Goal: Information Seeking & Learning: Check status

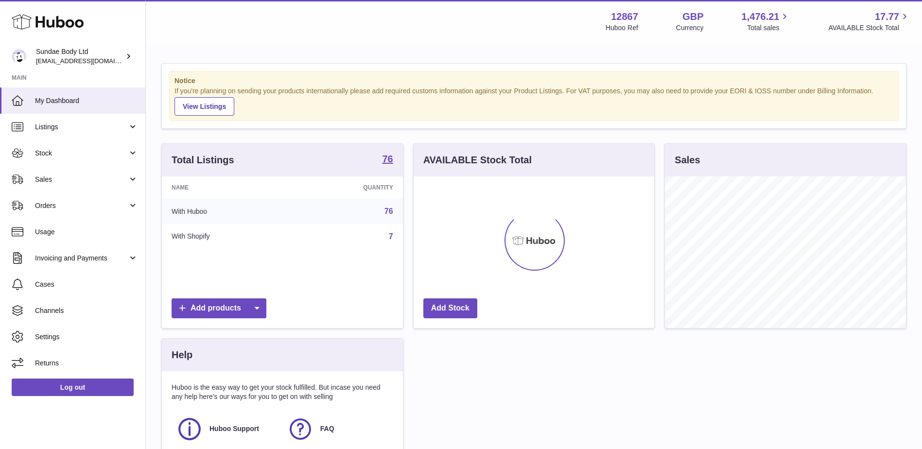
scroll to position [152, 241]
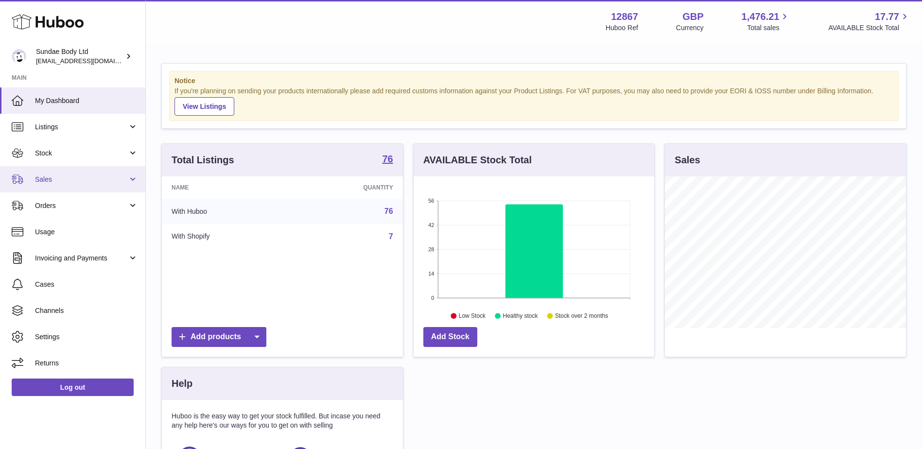
click at [58, 179] on span "Sales" at bounding box center [81, 179] width 93 height 9
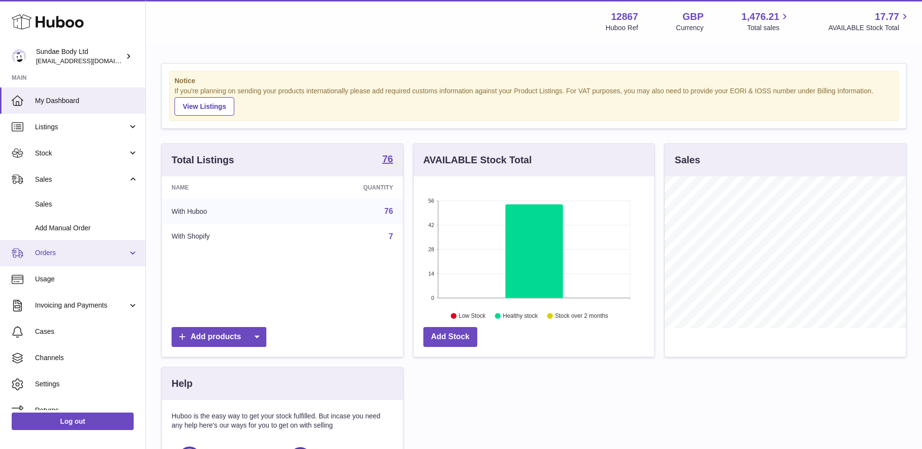
click at [57, 258] on span "Orders" at bounding box center [81, 252] width 93 height 9
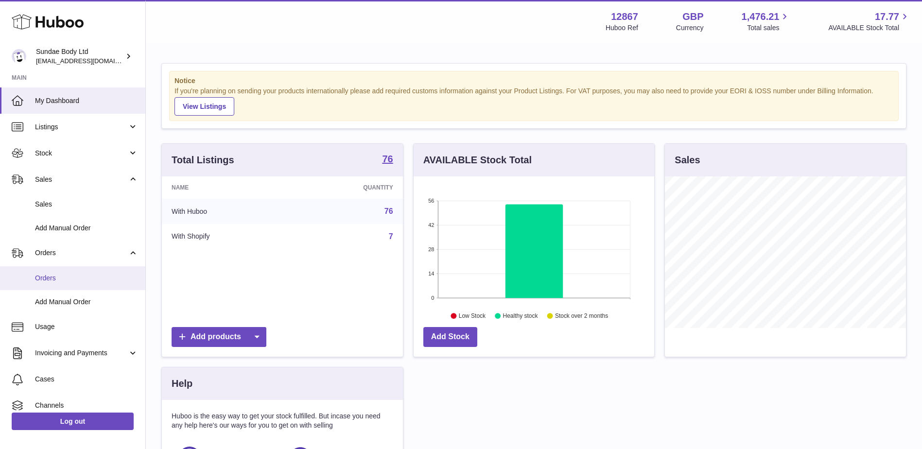
click at [54, 276] on span "Orders" at bounding box center [86, 278] width 103 height 9
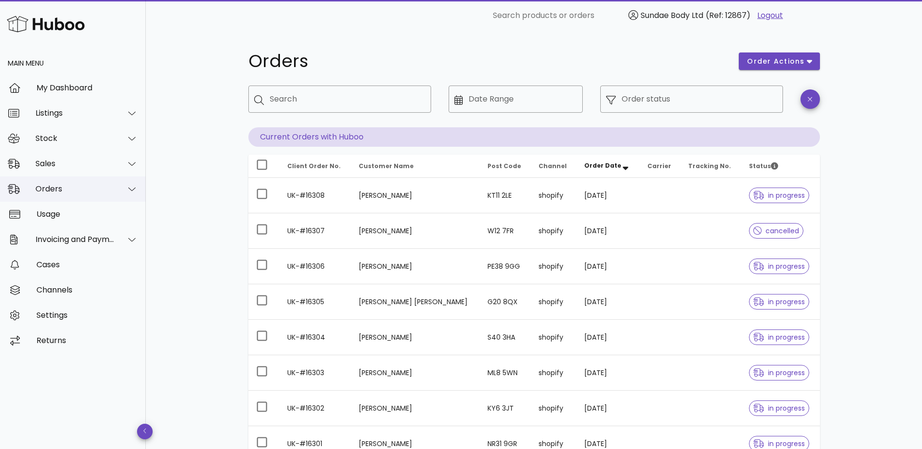
click at [122, 183] on div at bounding box center [126, 189] width 23 height 24
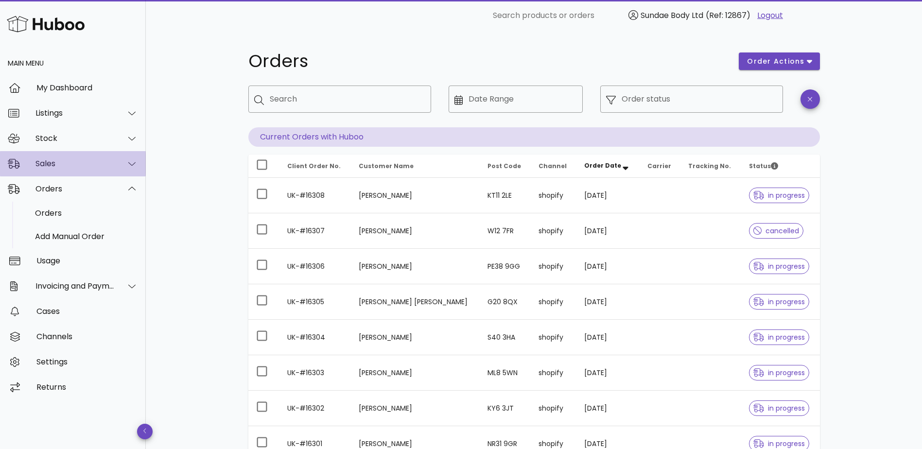
click at [132, 164] on icon at bounding box center [131, 163] width 7 height 9
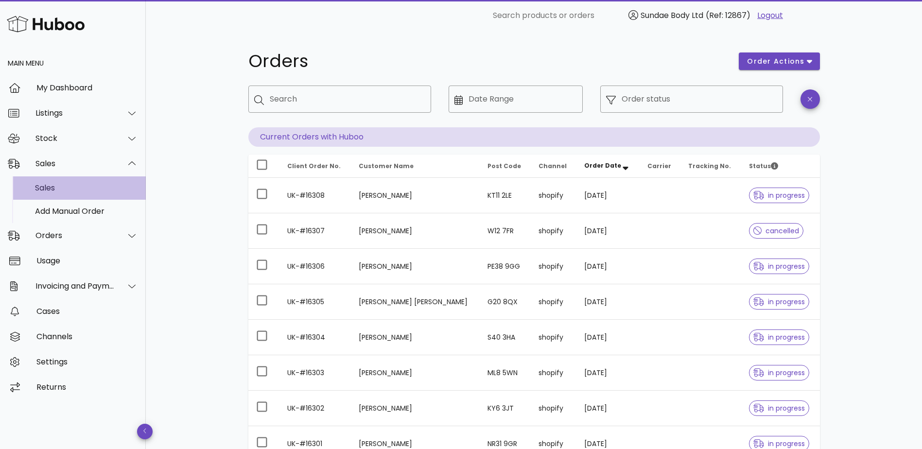
click at [92, 192] on div "Sales" at bounding box center [86, 187] width 103 height 9
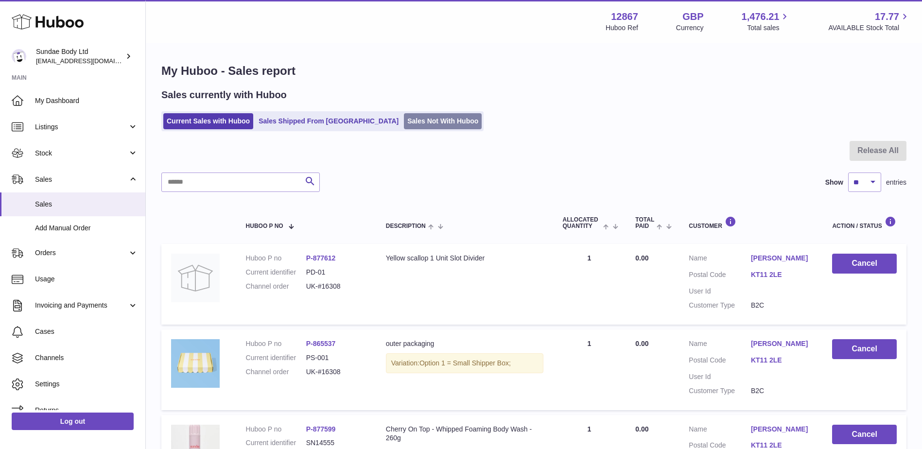
click at [404, 120] on link "Sales Not With Huboo" at bounding box center [443, 121] width 78 height 16
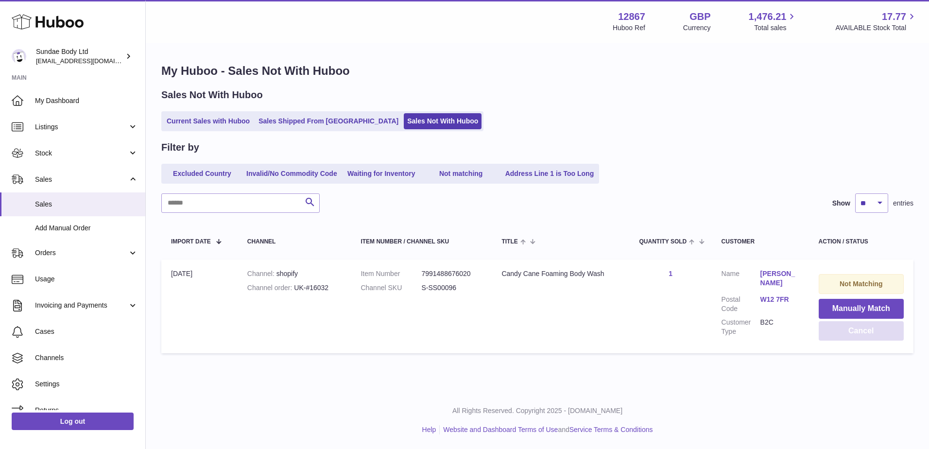
click at [856, 332] on button "Cancel" at bounding box center [861, 331] width 85 height 20
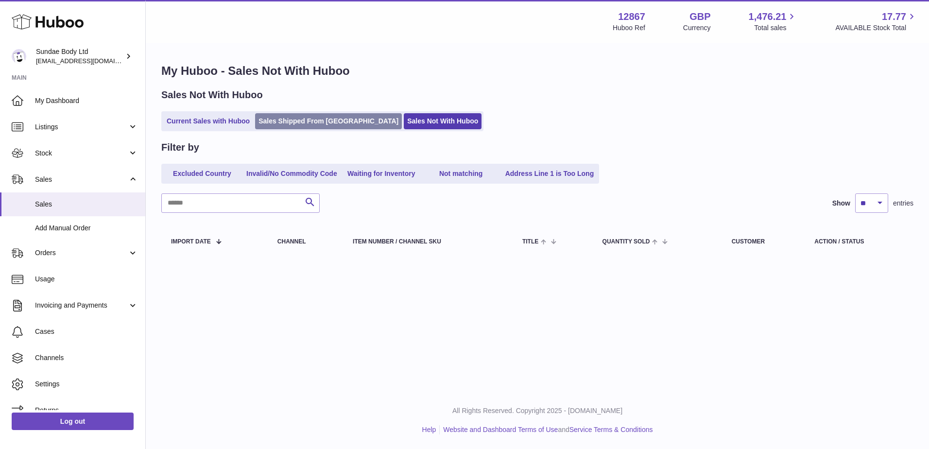
click at [282, 117] on link "Sales Shipped From [GEOGRAPHIC_DATA]" at bounding box center [328, 121] width 147 height 16
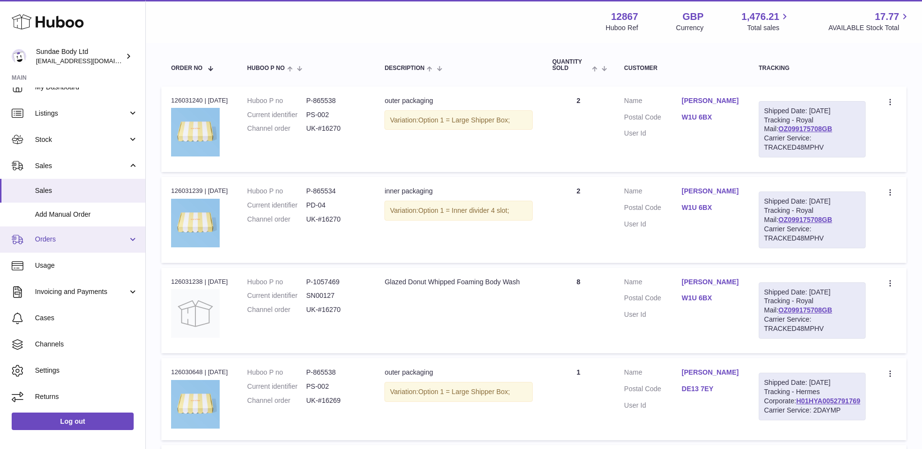
scroll to position [216, 0]
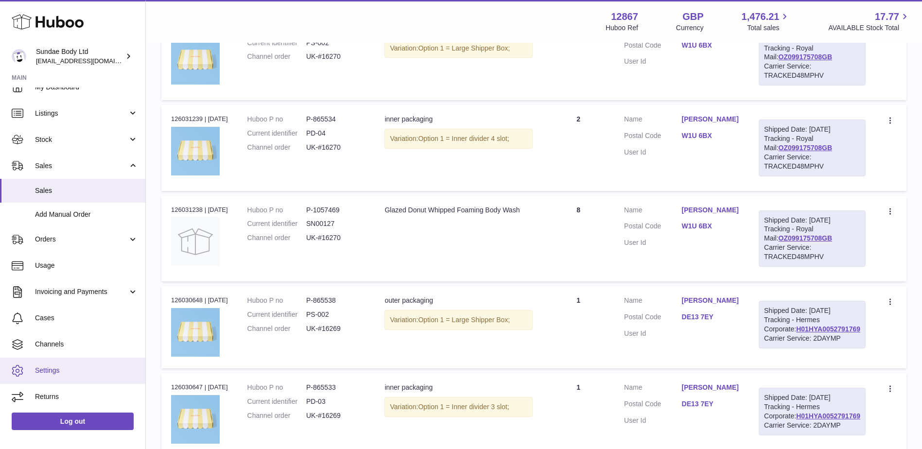
click at [53, 374] on span "Settings" at bounding box center [86, 370] width 103 height 9
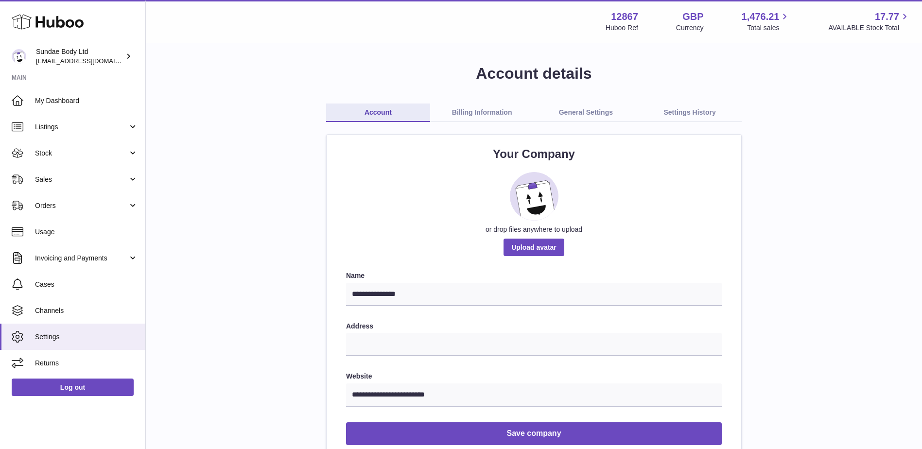
click at [594, 115] on link "General Settings" at bounding box center [586, 113] width 104 height 18
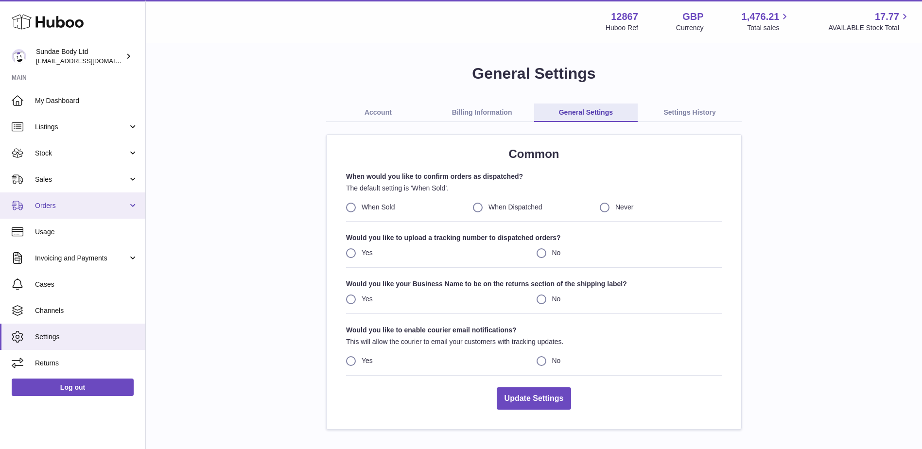
click at [53, 210] on span "Orders" at bounding box center [81, 205] width 93 height 9
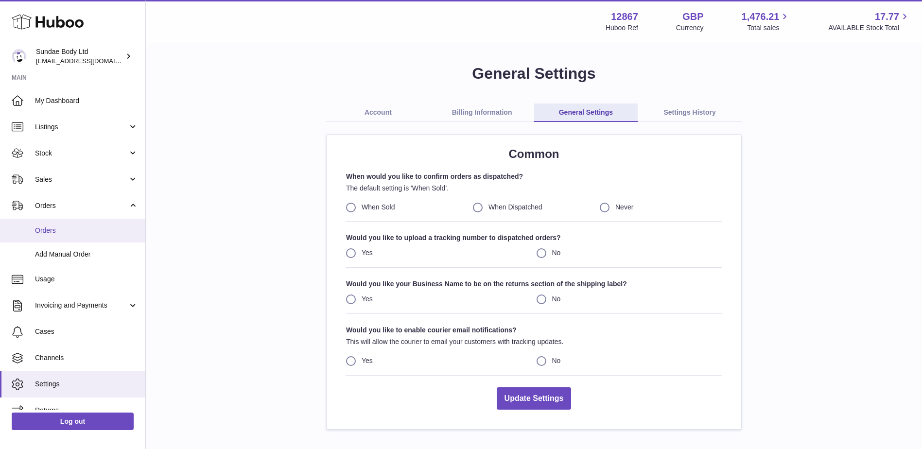
click at [59, 235] on link "Orders" at bounding box center [72, 231] width 145 height 24
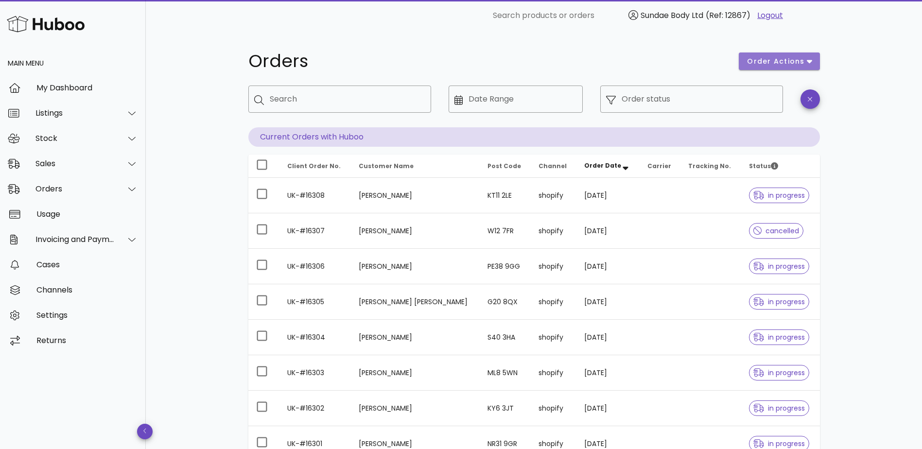
click at [785, 61] on span "order actions" at bounding box center [776, 61] width 58 height 10
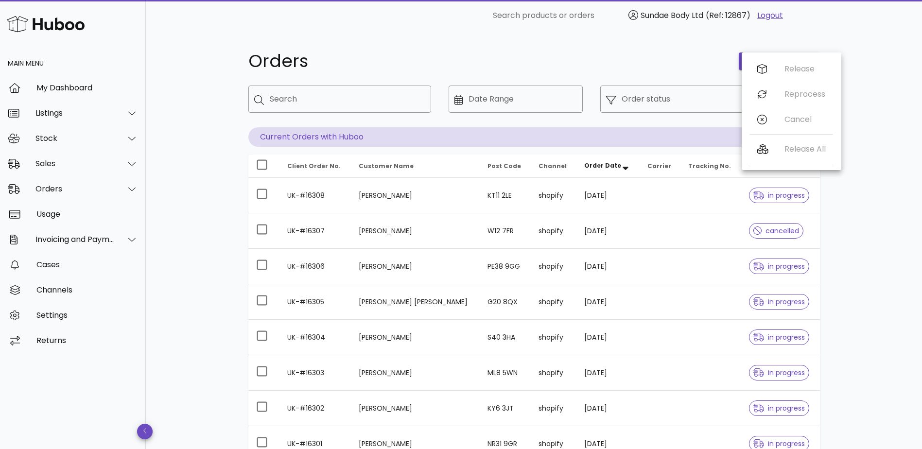
click at [620, 53] on h1 "Orders" at bounding box center [487, 62] width 479 height 18
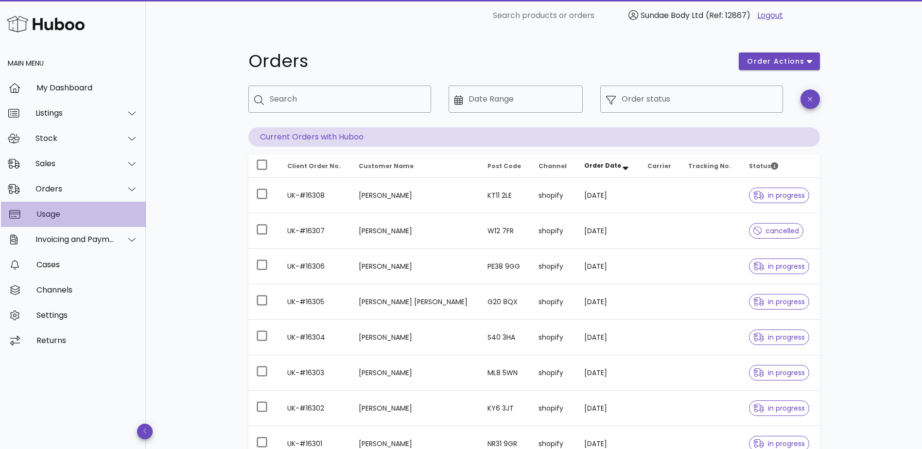
click at [44, 212] on div "Usage" at bounding box center [87, 214] width 102 height 9
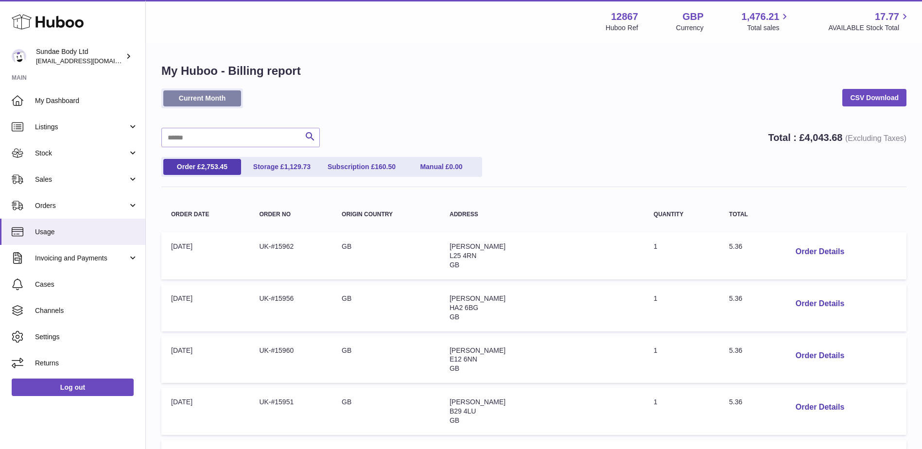
click at [217, 99] on link "Current Month" at bounding box center [202, 98] width 78 height 16
click at [58, 149] on span "Stock" at bounding box center [81, 153] width 93 height 9
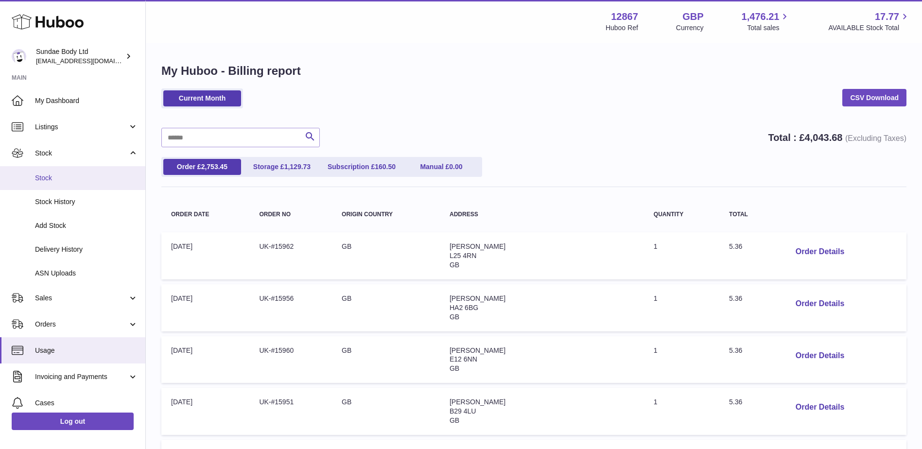
click at [54, 176] on span "Stock" at bounding box center [86, 178] width 103 height 9
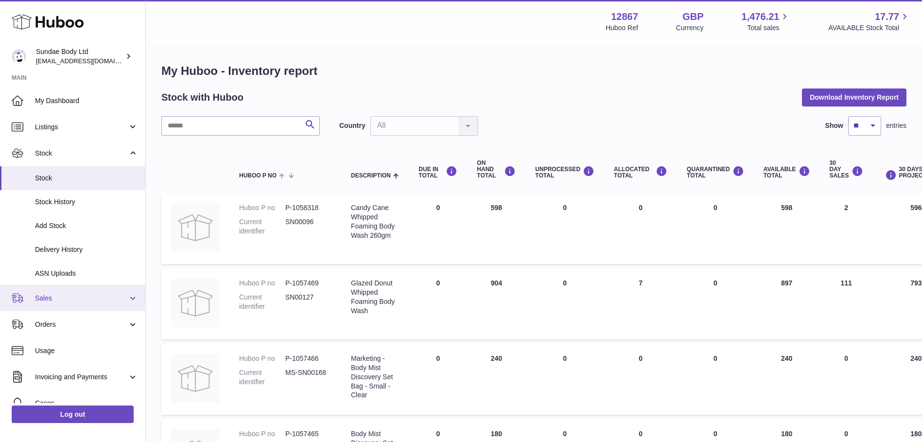
click at [80, 292] on link "Sales" at bounding box center [72, 298] width 145 height 26
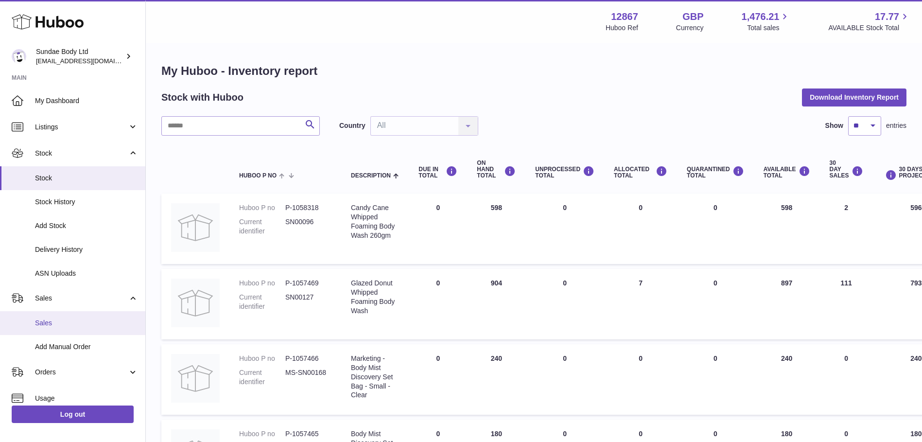
click at [58, 318] on span "Sales" at bounding box center [86, 322] width 103 height 9
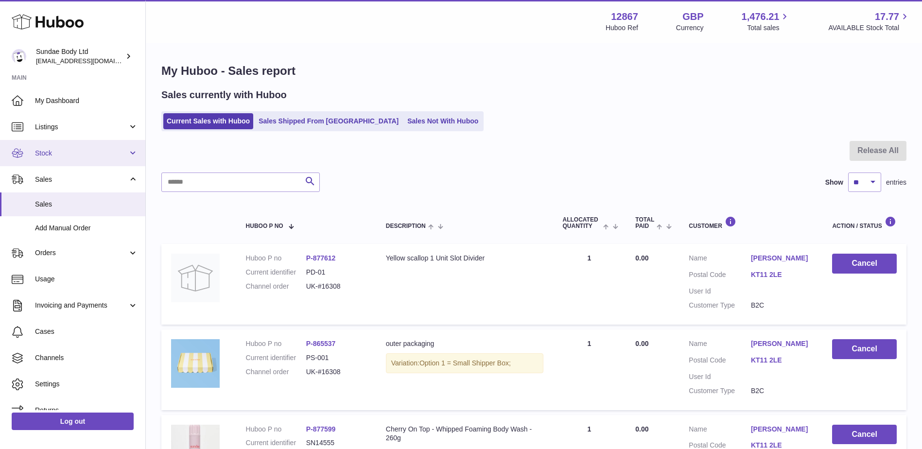
click at [73, 153] on span "Stock" at bounding box center [81, 153] width 93 height 9
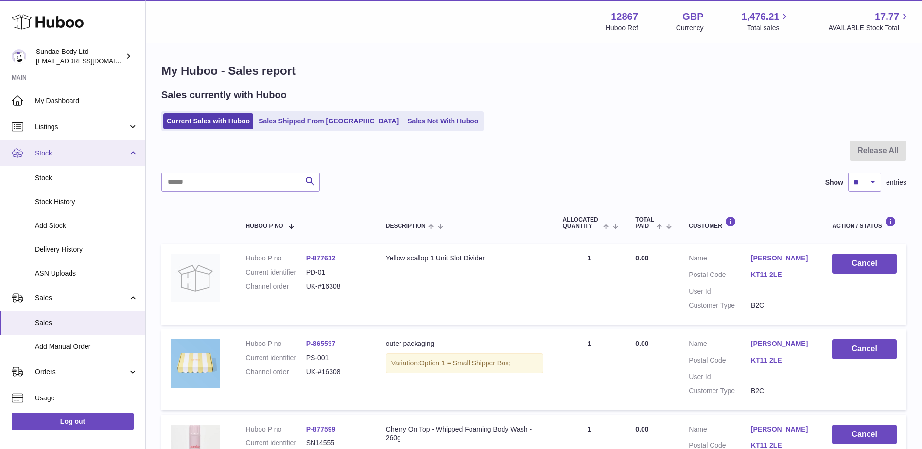
click at [73, 153] on span "Stock" at bounding box center [81, 153] width 93 height 9
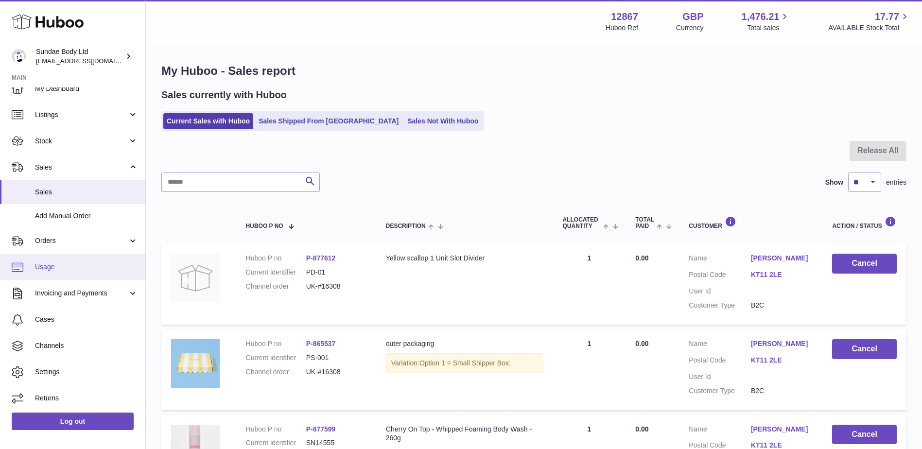
scroll to position [14, 0]
click at [50, 237] on span "Orders" at bounding box center [81, 239] width 93 height 9
click at [45, 263] on span "Orders" at bounding box center [86, 264] width 103 height 9
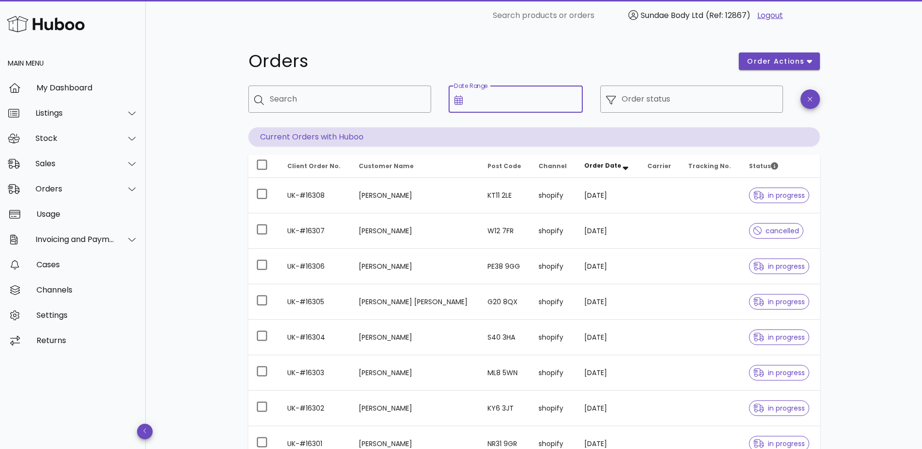
click at [486, 102] on input "Date Range" at bounding box center [523, 99] width 108 height 16
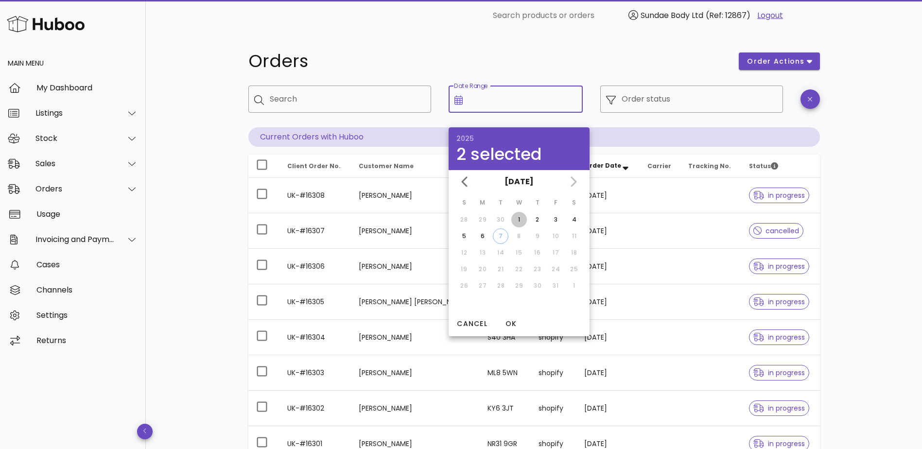
click at [518, 218] on div "1" at bounding box center [519, 219] width 16 height 9
click at [501, 238] on div "7" at bounding box center [500, 236] width 15 height 9
type input "**********"
click at [680, 97] on input "Order status" at bounding box center [700, 99] width 156 height 16
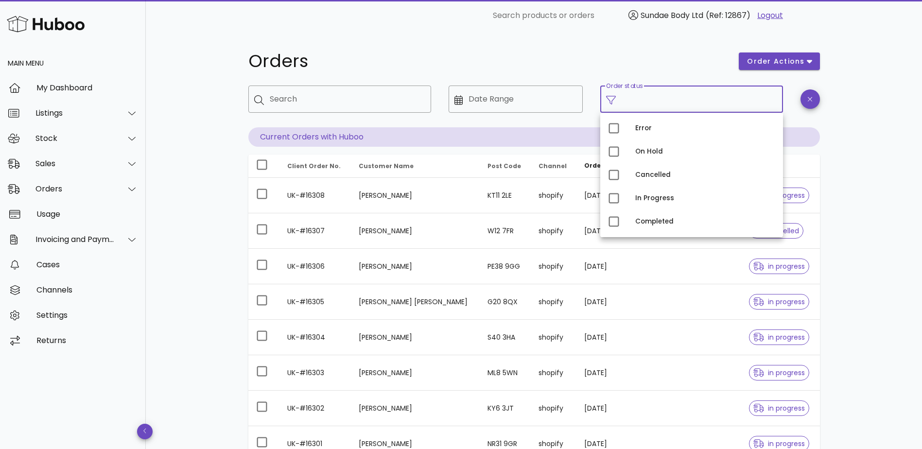
click at [684, 58] on h1 "Orders" at bounding box center [487, 62] width 479 height 18
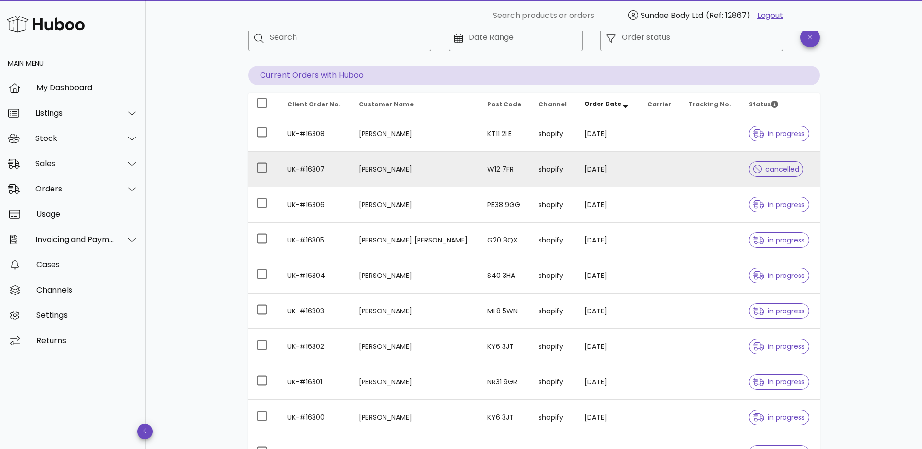
scroll to position [191, 0]
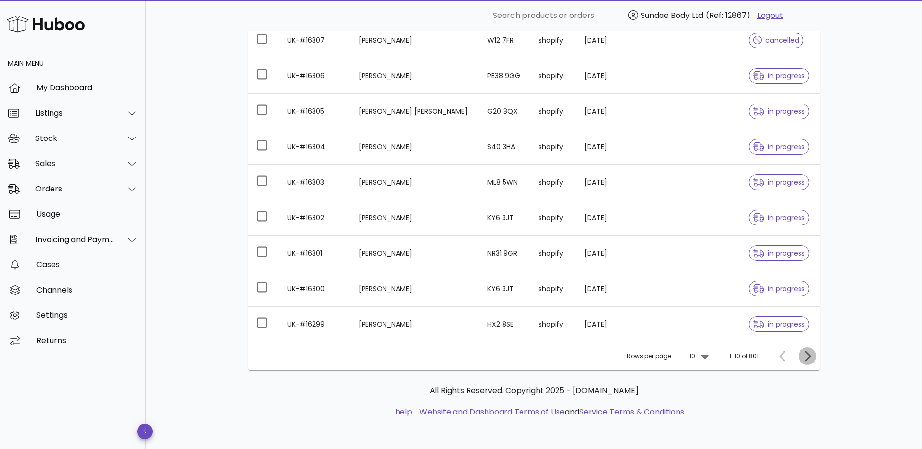
click at [808, 357] on icon "Next page" at bounding box center [808, 356] width 12 height 12
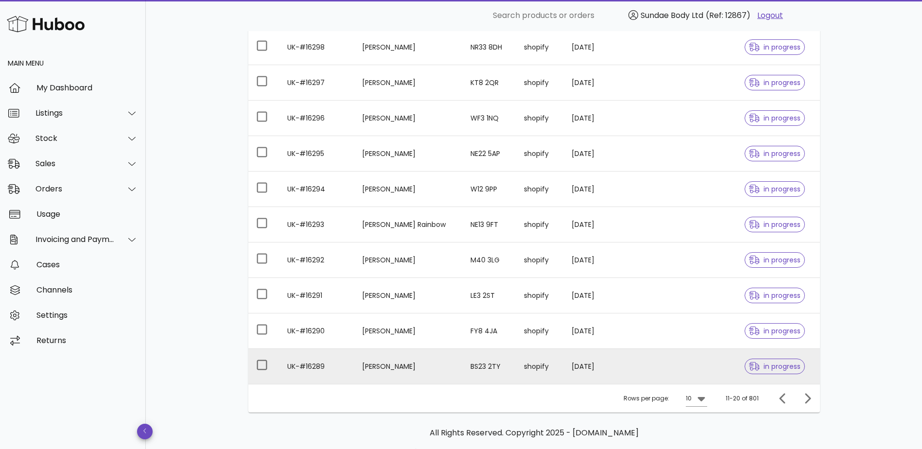
scroll to position [191, 0]
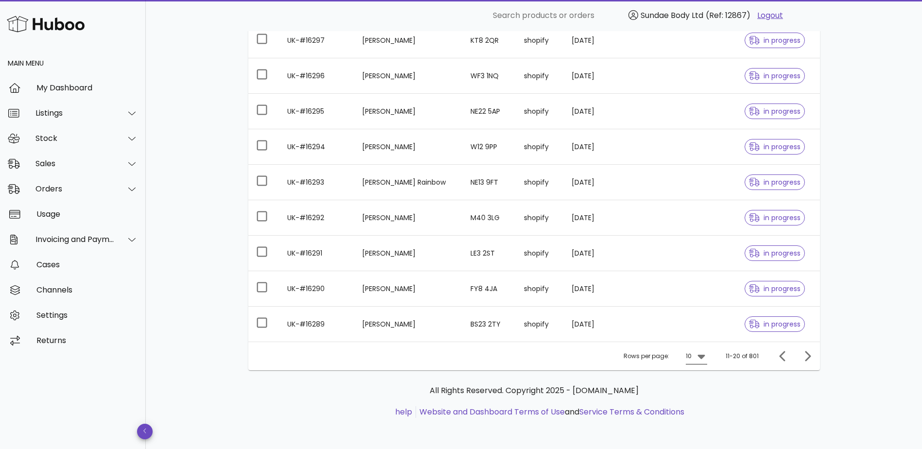
click at [703, 358] on icon at bounding box center [701, 357] width 7 height 4
click at [703, 407] on div "50" at bounding box center [700, 410] width 10 height 9
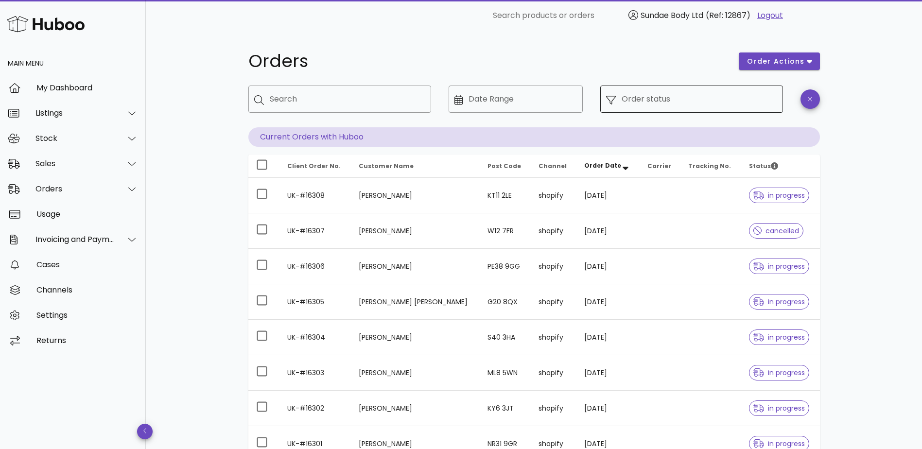
click at [672, 93] on input "Order status" at bounding box center [700, 99] width 156 height 16
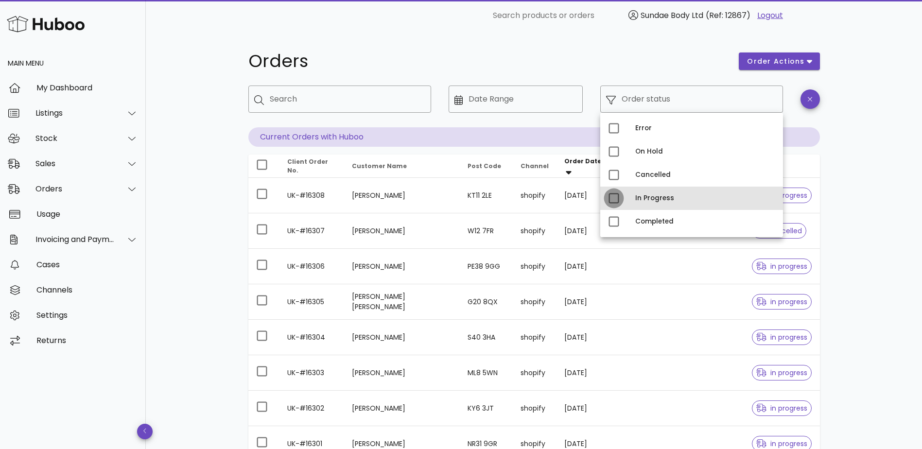
click at [614, 194] on div at bounding box center [614, 198] width 17 height 17
type input "**********"
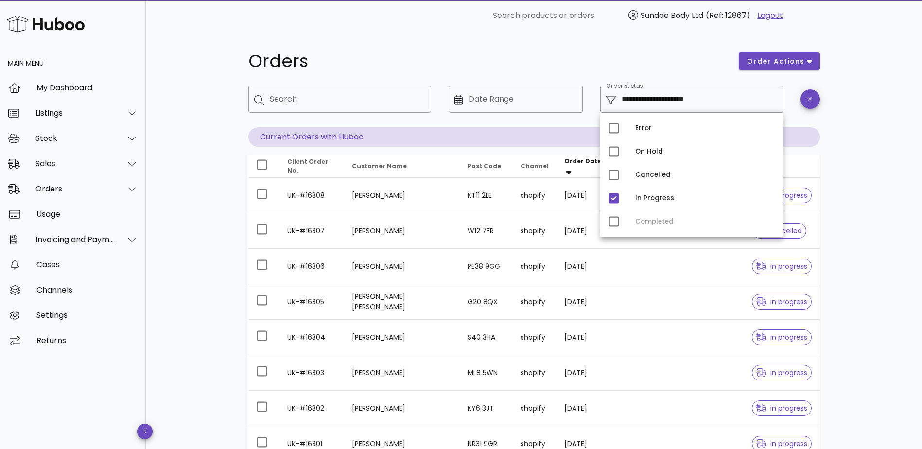
click at [615, 222] on div "Error On Hold Cancelled In Progress Completed" at bounding box center [691, 175] width 183 height 124
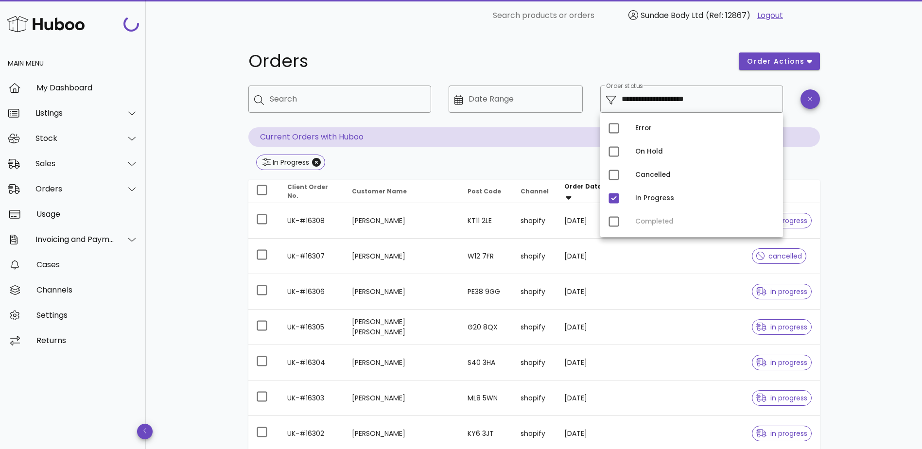
click at [617, 222] on div "Error On Hold Cancelled In Progress Completed" at bounding box center [691, 175] width 183 height 124
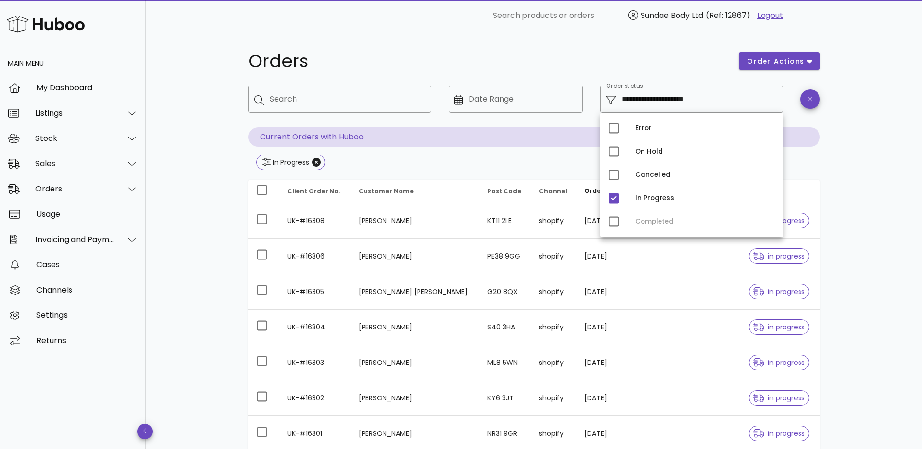
click at [613, 221] on div "Error On Hold Cancelled In Progress Completed" at bounding box center [691, 175] width 183 height 124
click at [615, 222] on div "Error On Hold Cancelled In Progress Completed" at bounding box center [691, 175] width 183 height 124
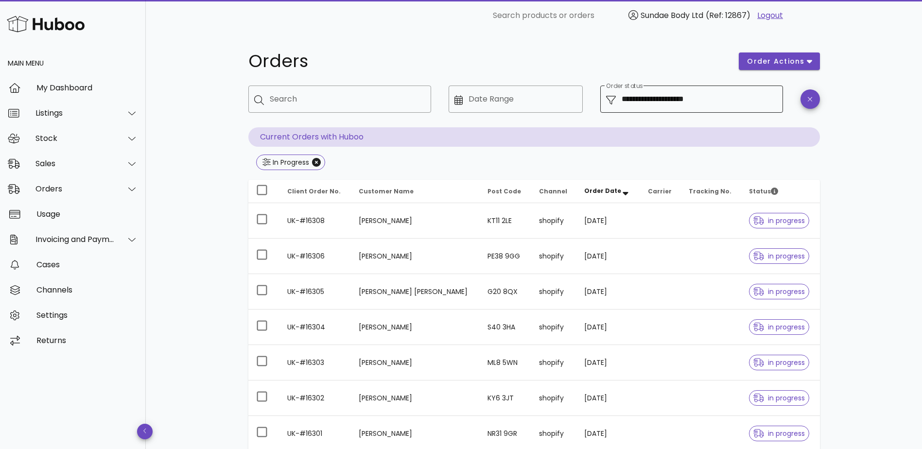
click at [680, 90] on div "**********" at bounding box center [700, 99] width 156 height 27
click at [676, 96] on input "**********" at bounding box center [700, 99] width 156 height 16
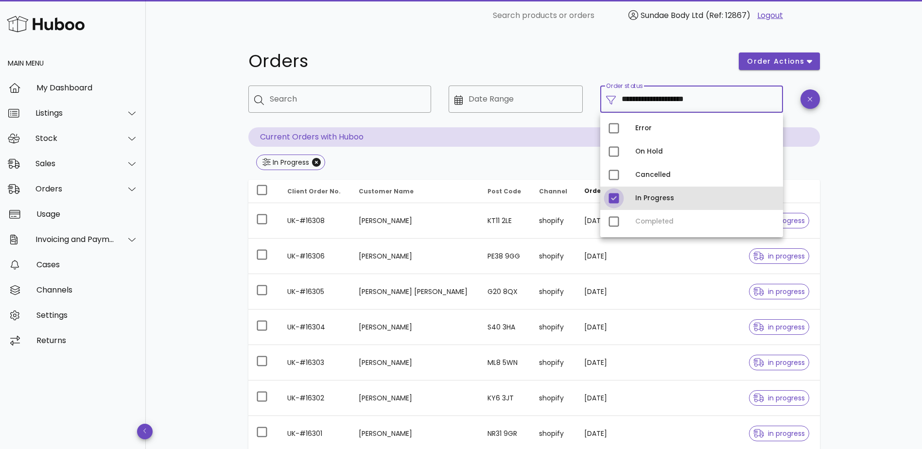
click at [615, 198] on div at bounding box center [614, 198] width 17 height 17
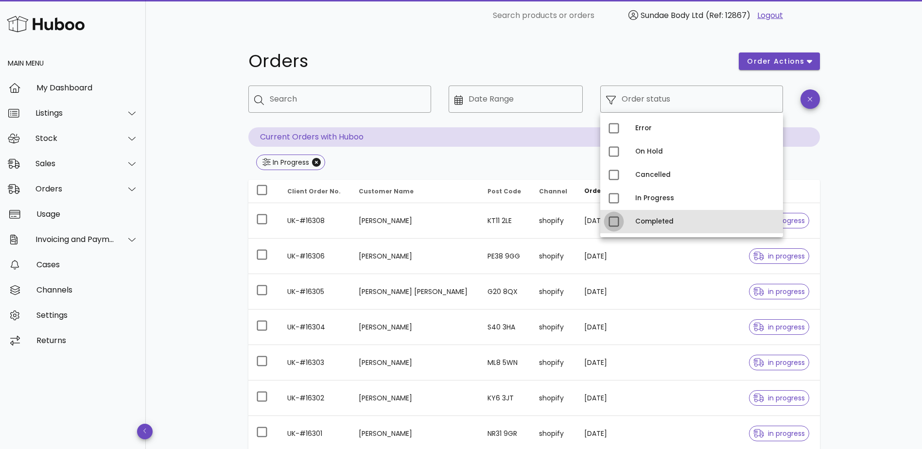
click at [617, 220] on div at bounding box center [614, 221] width 17 height 17
type input "**********"
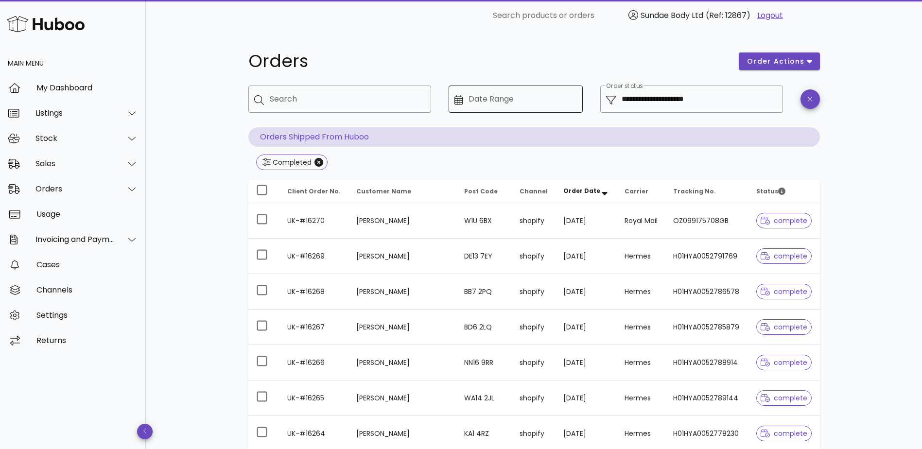
click at [518, 102] on input "Date Range" at bounding box center [523, 99] width 108 height 16
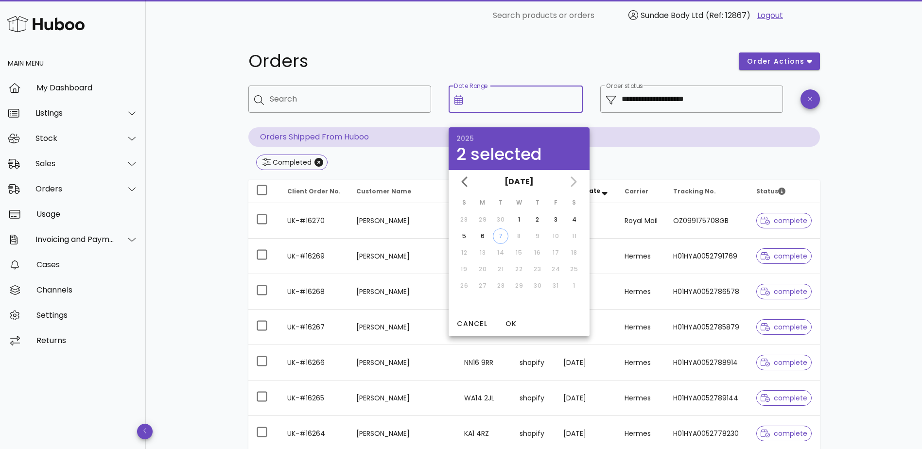
click at [552, 61] on h1 "Orders" at bounding box center [487, 62] width 479 height 18
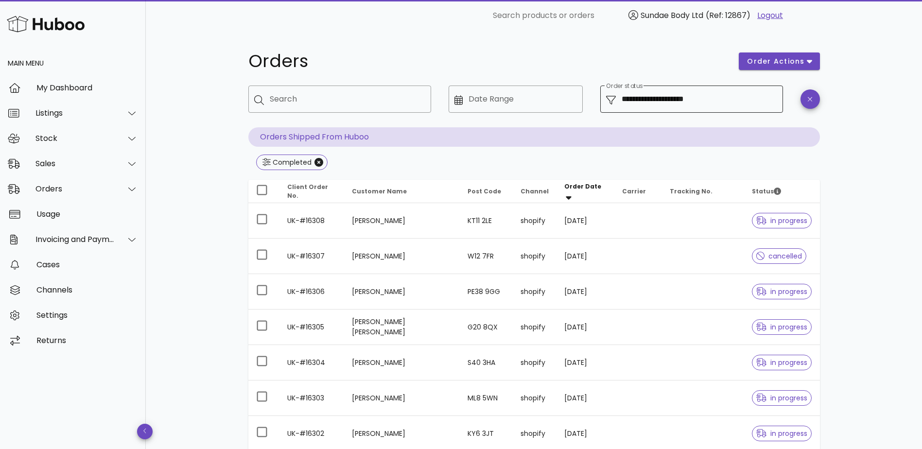
click at [698, 100] on input "**********" at bounding box center [700, 99] width 156 height 16
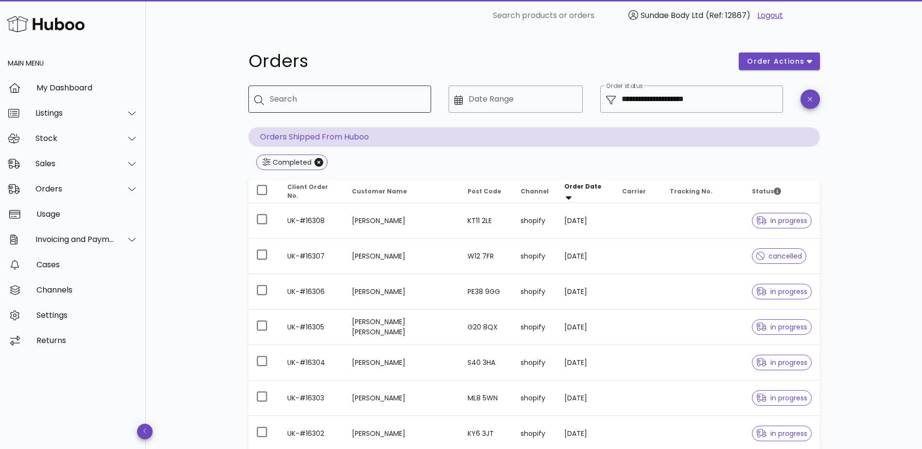
click at [360, 92] on input "Search" at bounding box center [347, 99] width 154 height 16
click at [489, 97] on input "Date Range" at bounding box center [523, 99] width 108 height 16
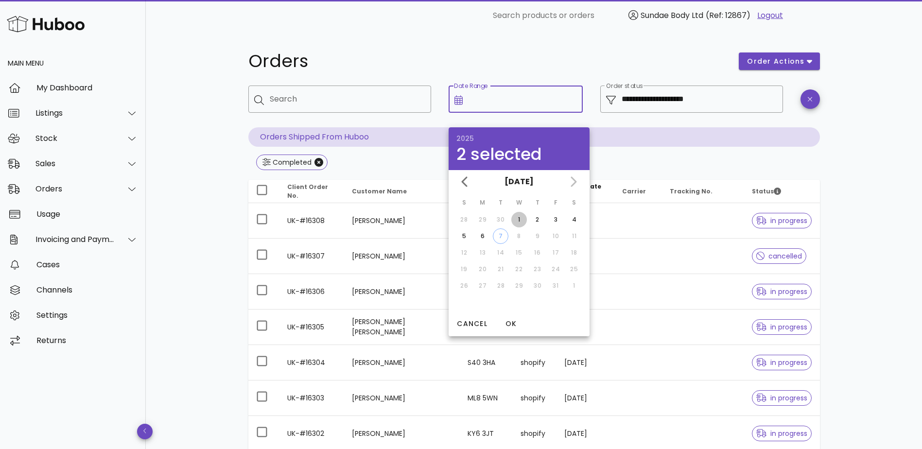
click at [519, 219] on div "1" at bounding box center [519, 219] width 16 height 9
click at [499, 236] on div "7" at bounding box center [500, 236] width 15 height 9
type input "**********"
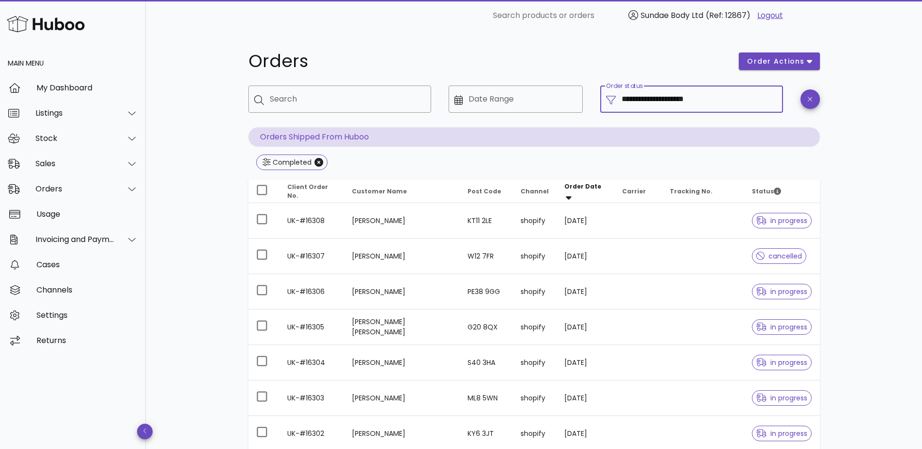
click at [689, 96] on input "**********" at bounding box center [700, 99] width 156 height 16
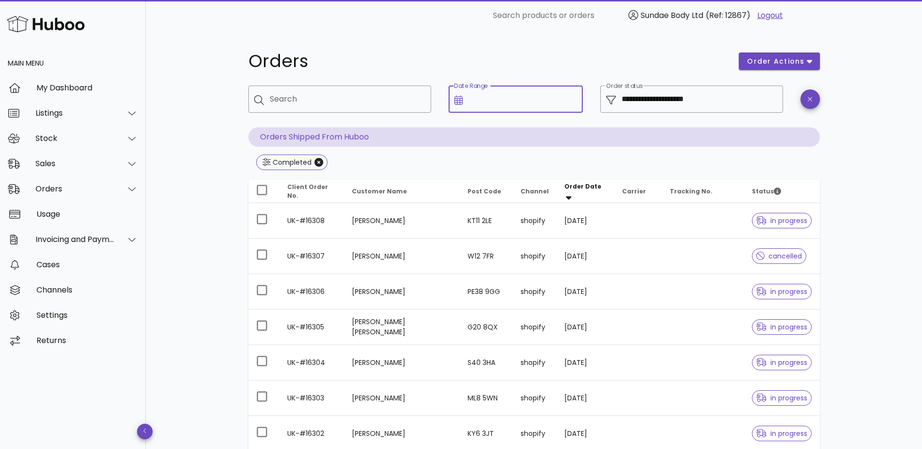
click at [531, 94] on input "Date Range" at bounding box center [523, 99] width 108 height 16
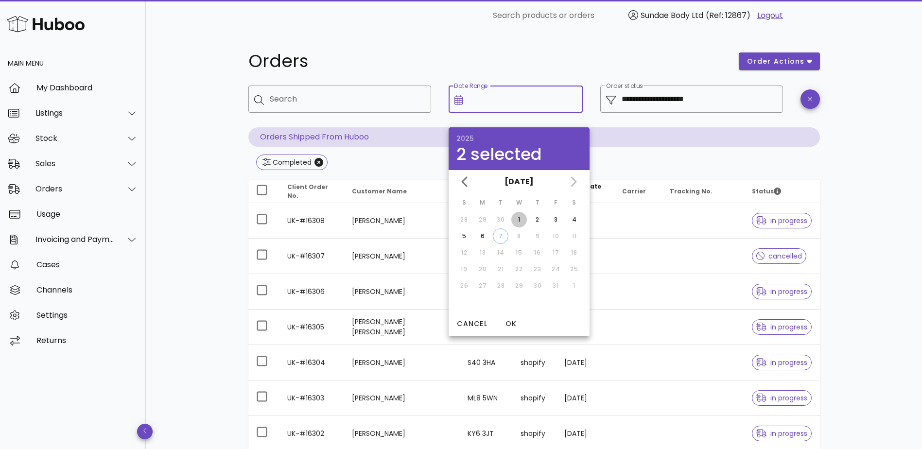
click at [520, 221] on div "1" at bounding box center [519, 219] width 16 height 9
click at [515, 216] on div "1" at bounding box center [519, 219] width 16 height 9
type input "**********"
click at [495, 232] on div "7" at bounding box center [500, 236] width 15 height 9
click at [515, 219] on div "1" at bounding box center [519, 219] width 16 height 9
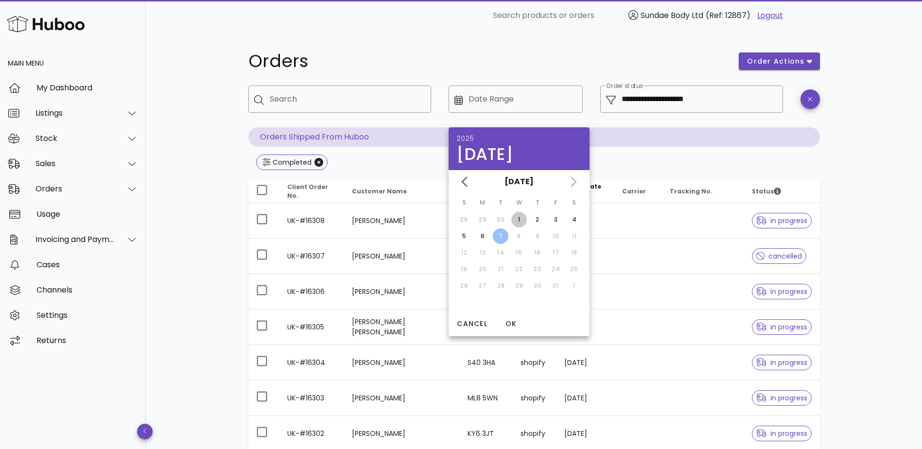
type input "**********"
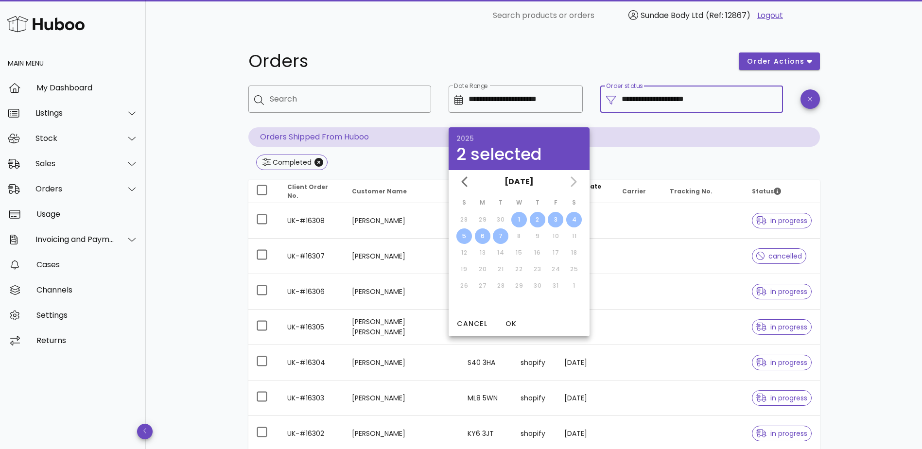
click at [690, 95] on input "**********" at bounding box center [700, 99] width 156 height 16
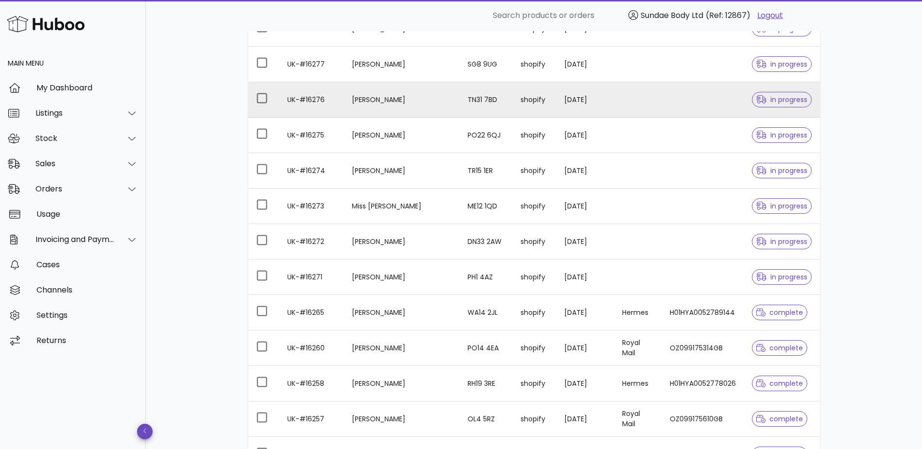
scroll to position [1101, 0]
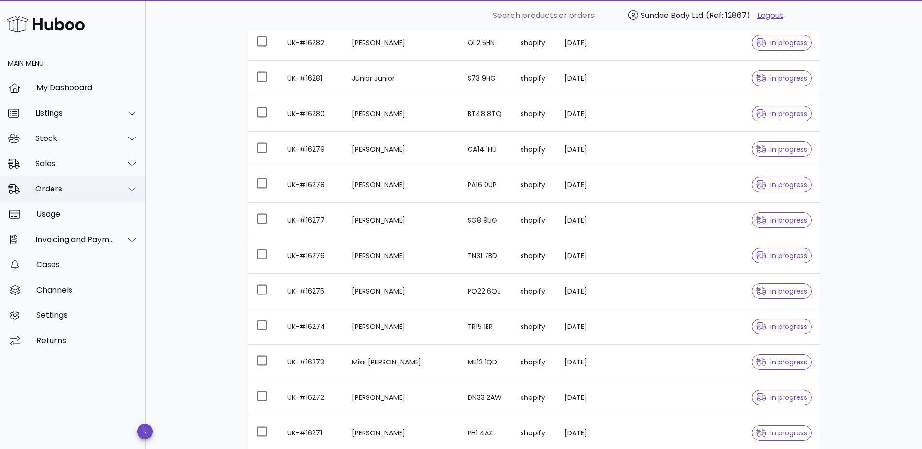
click at [45, 188] on div "Orders" at bounding box center [74, 188] width 79 height 9
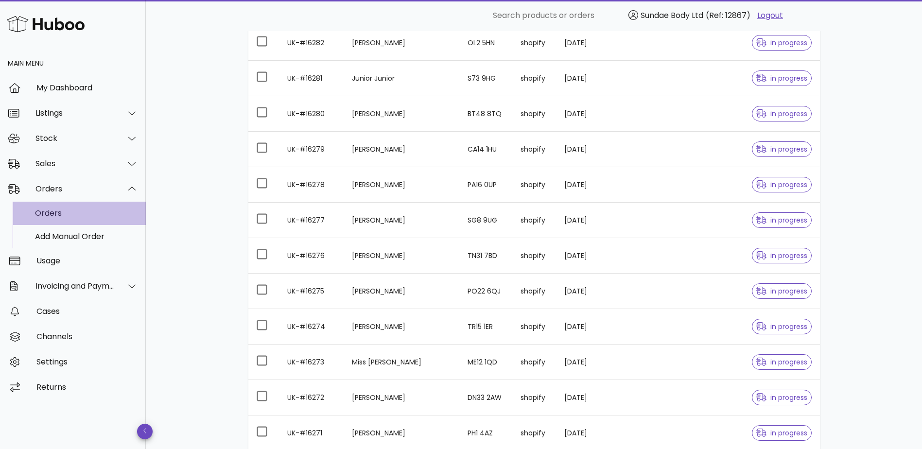
click at [57, 214] on div "Orders" at bounding box center [86, 213] width 103 height 9
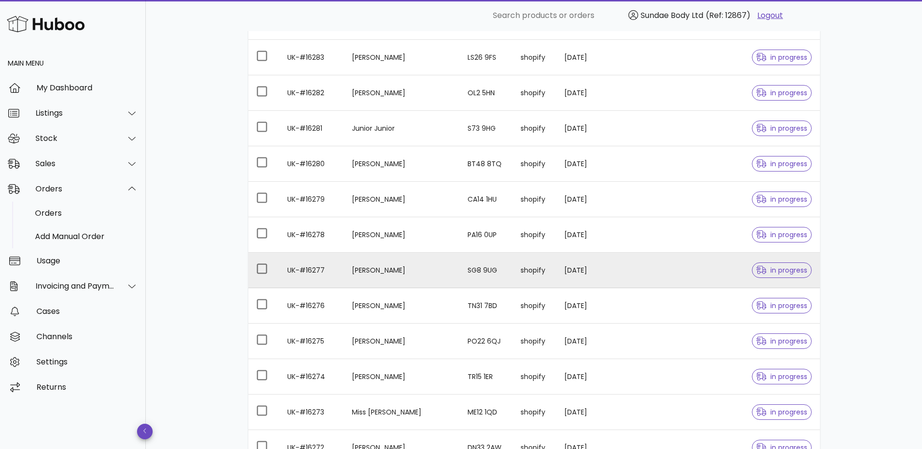
scroll to position [840, 0]
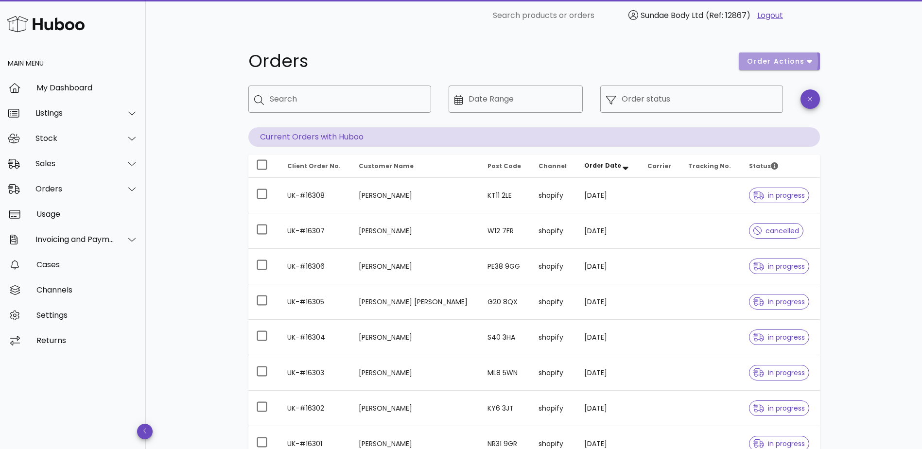
click at [788, 54] on button "order actions" at bounding box center [779, 62] width 81 height 18
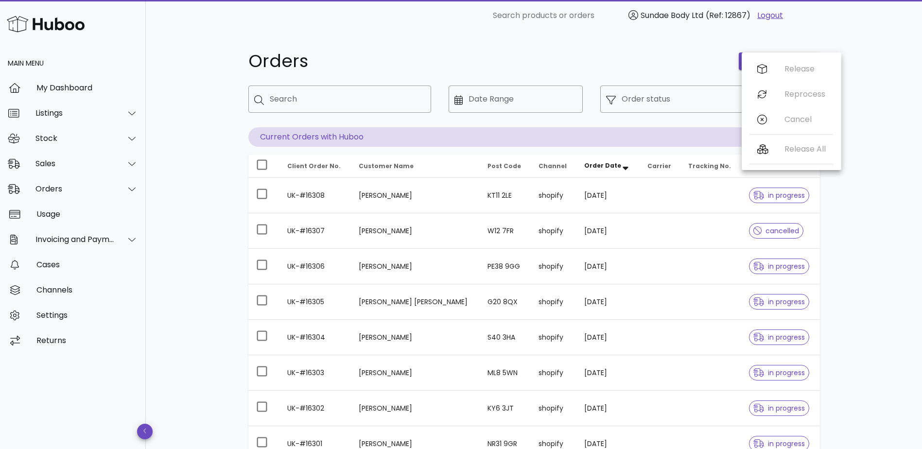
click at [863, 68] on div "Orders order actions ​ Search ​ Date Range ​ Order status Current Orders with H…" at bounding box center [534, 335] width 776 height 609
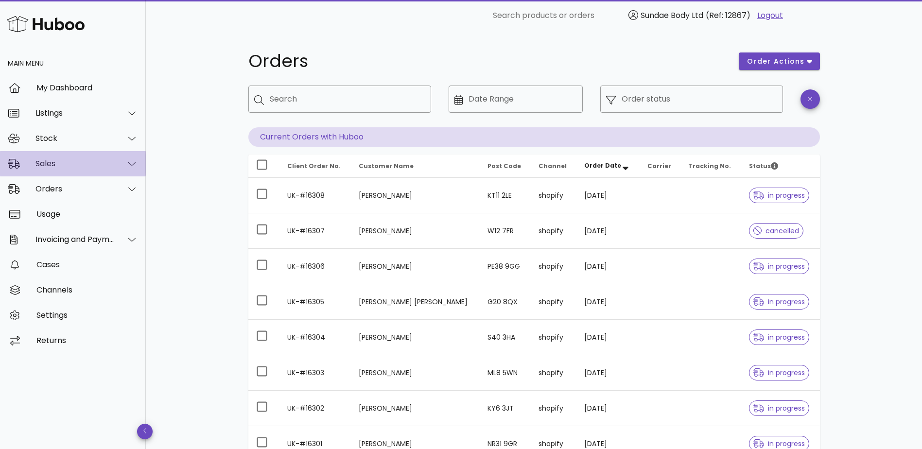
click at [57, 159] on div "Sales" at bounding box center [74, 163] width 79 height 9
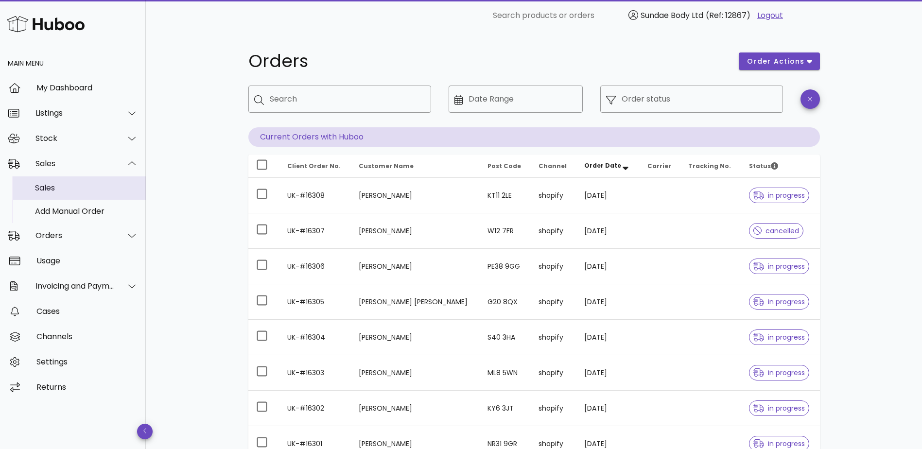
click at [50, 187] on div "Sales" at bounding box center [86, 187] width 103 height 9
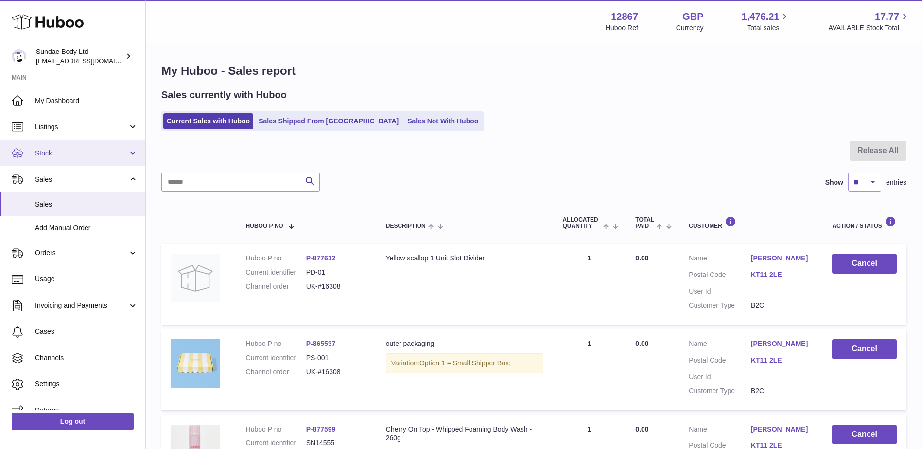
click at [62, 153] on span "Stock" at bounding box center [81, 153] width 93 height 9
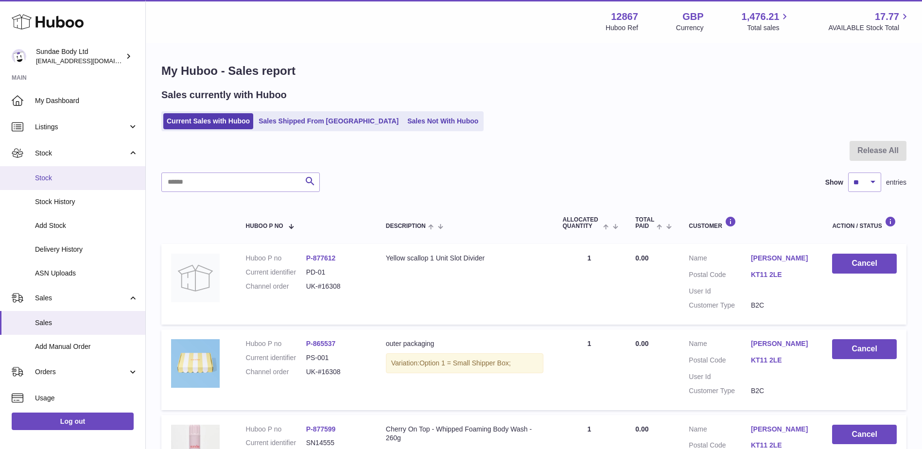
click at [55, 179] on span "Stock" at bounding box center [86, 178] width 103 height 9
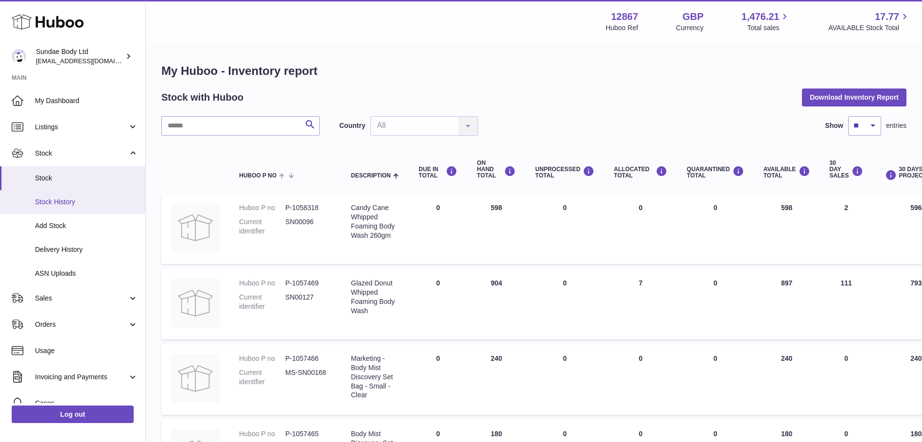
click at [67, 201] on span "Stock History" at bounding box center [86, 201] width 103 height 9
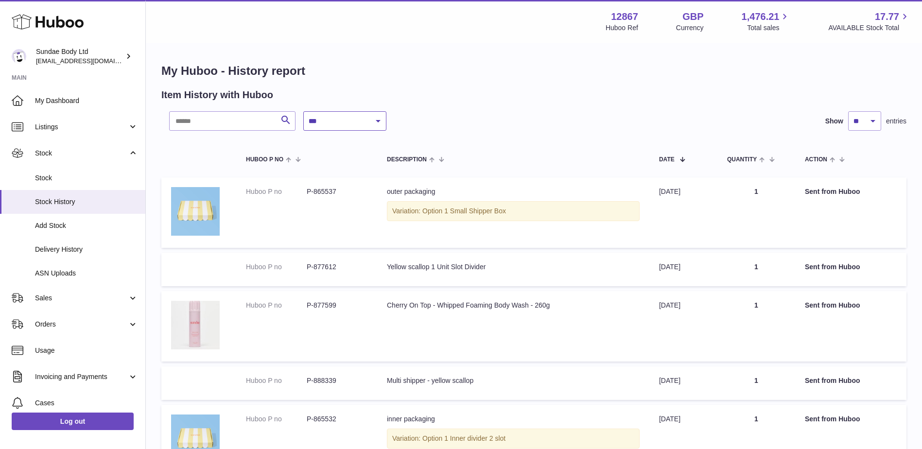
click at [346, 121] on select "**********" at bounding box center [344, 120] width 83 height 19
select select "*"
click at [303, 111] on select "**********" at bounding box center [344, 120] width 83 height 19
